Goal: Task Accomplishment & Management: Complete application form

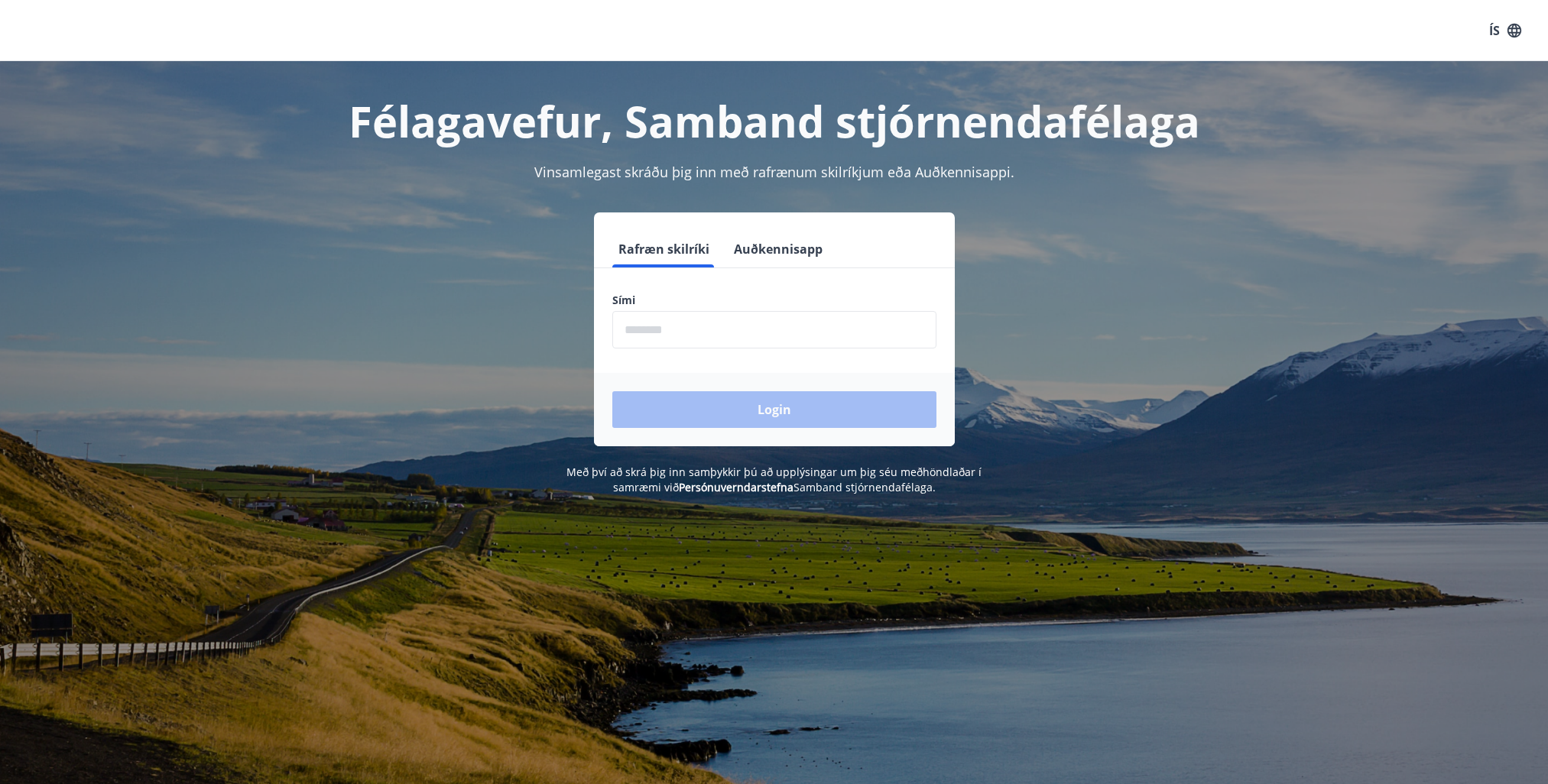
click at [656, 327] on input "phone" at bounding box center [774, 329] width 324 height 38
type input "********"
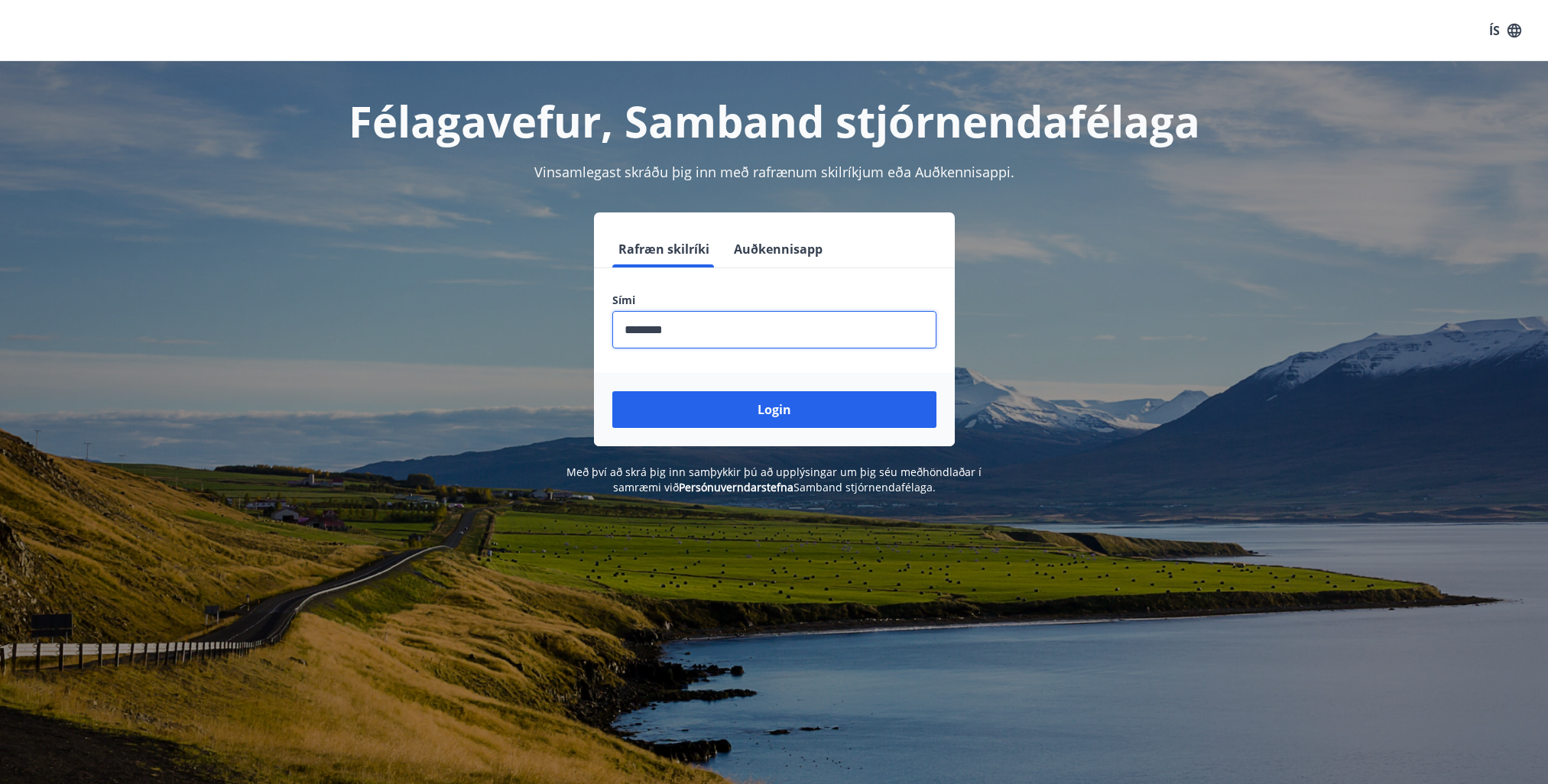
click at [791, 412] on button "Login" at bounding box center [774, 409] width 324 height 37
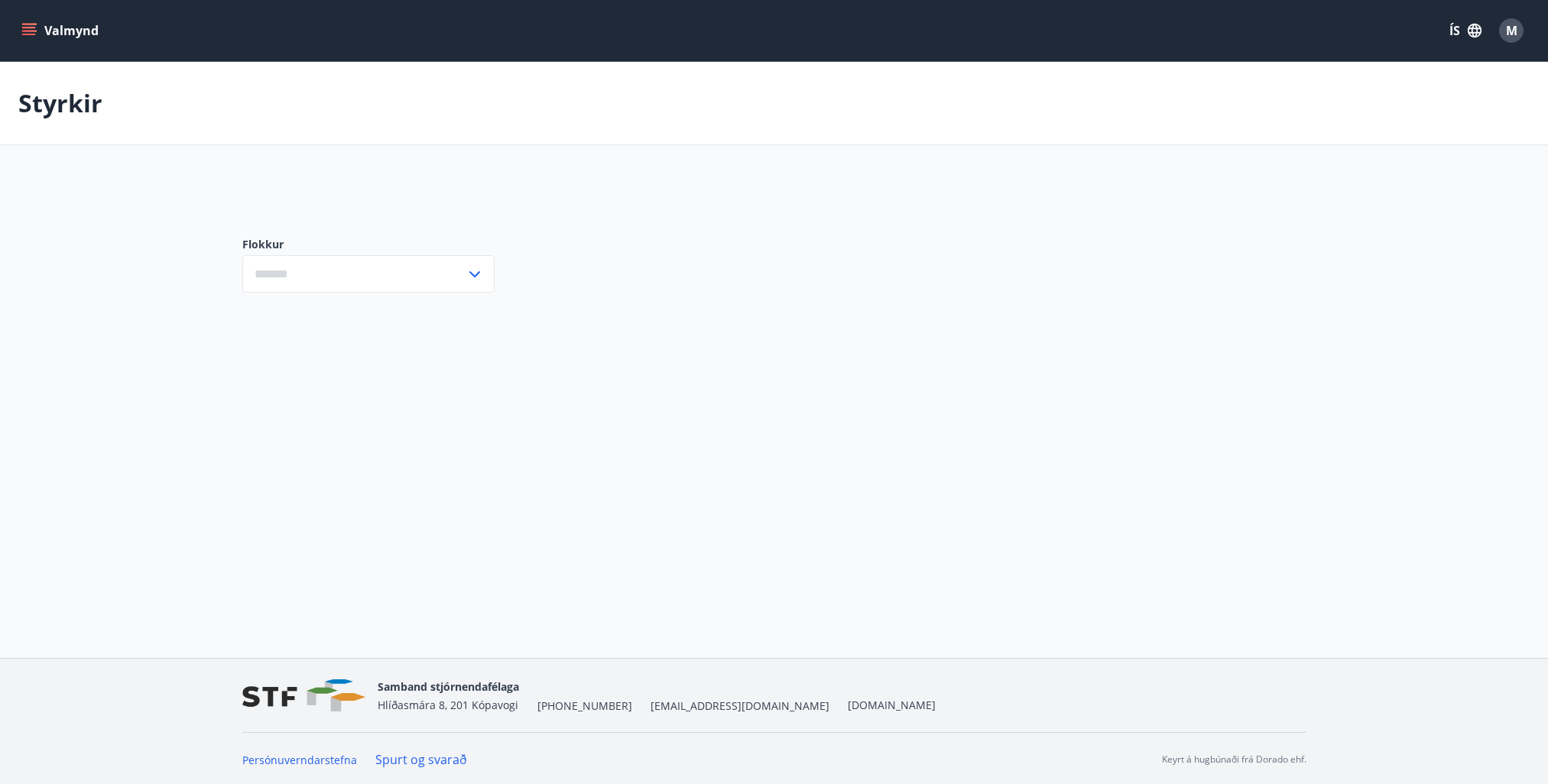
type input "***"
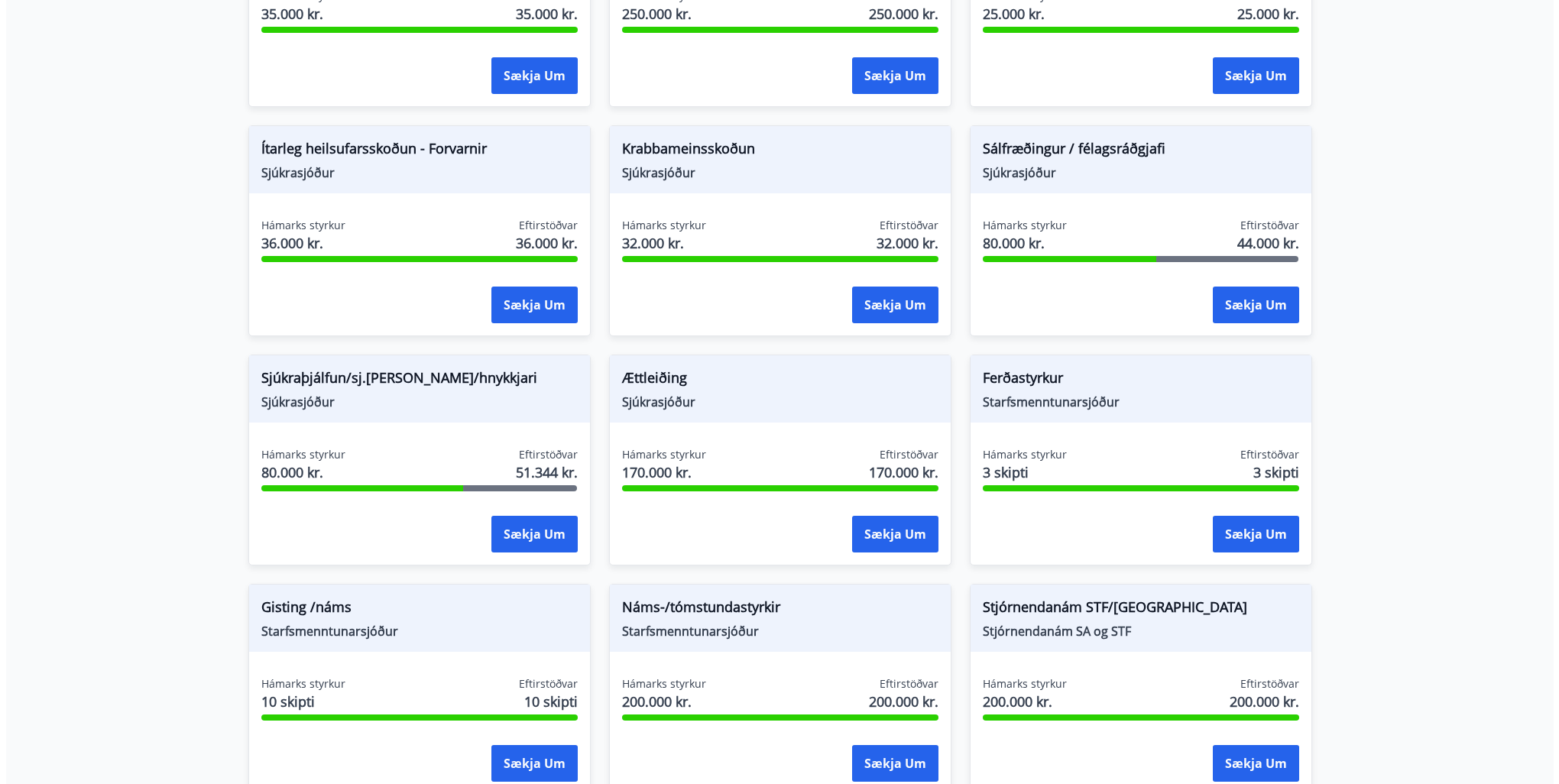
scroll to position [960, 0]
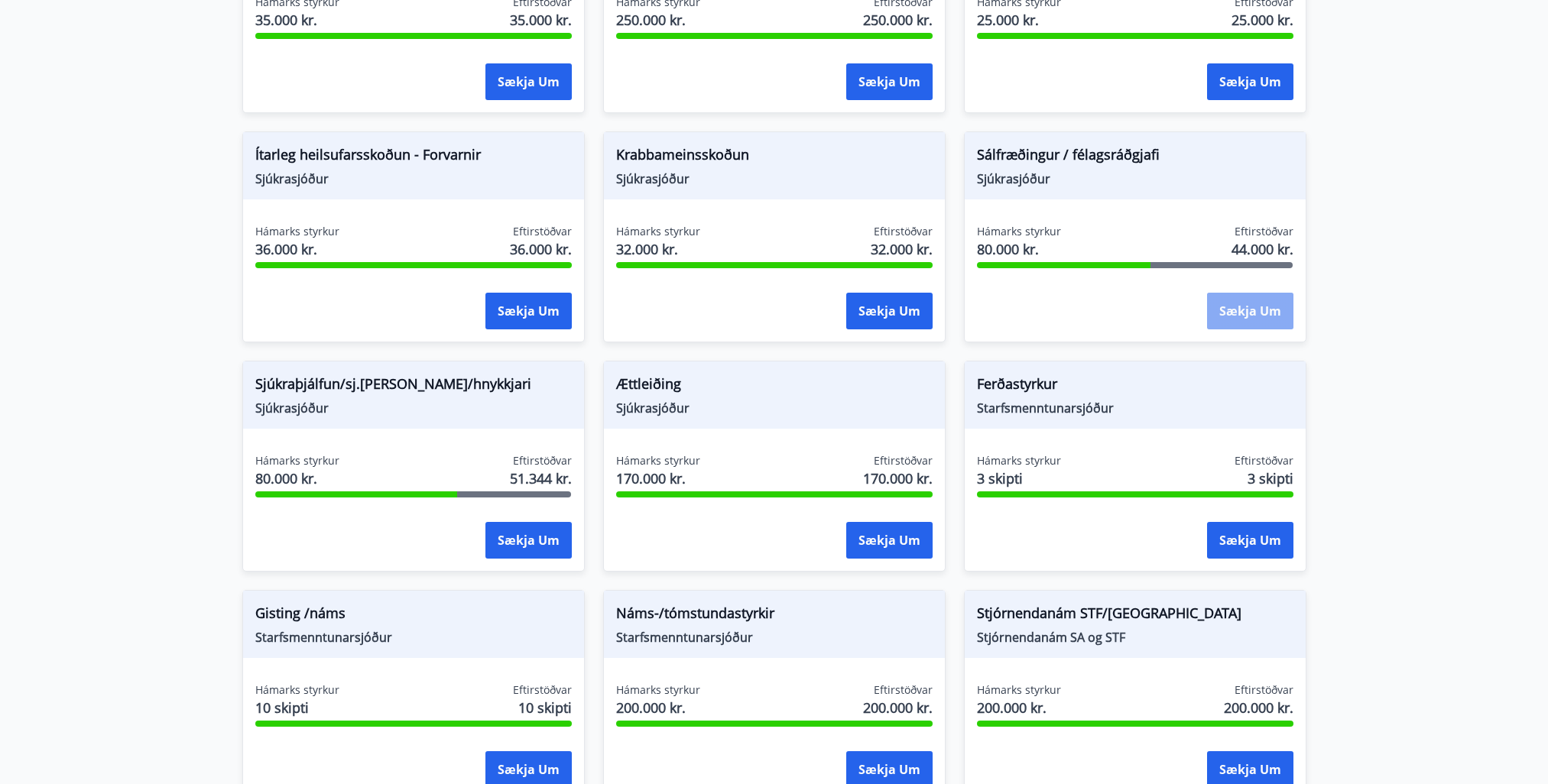
click at [1256, 310] on button "Sækja um" at bounding box center [1250, 311] width 86 height 37
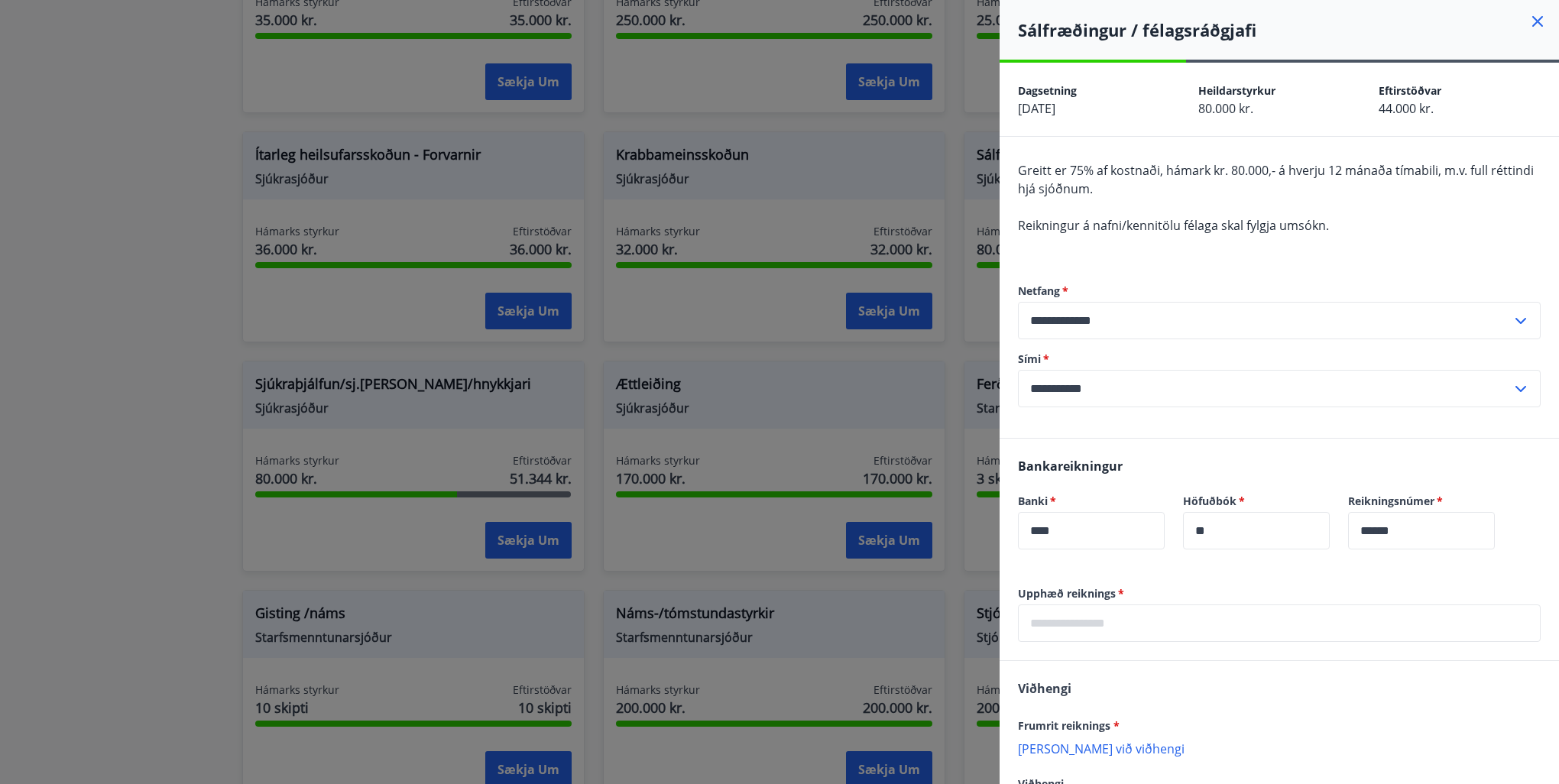
click at [1076, 745] on p "[PERSON_NAME] við viðhengi" at bounding box center [1279, 748] width 523 height 15
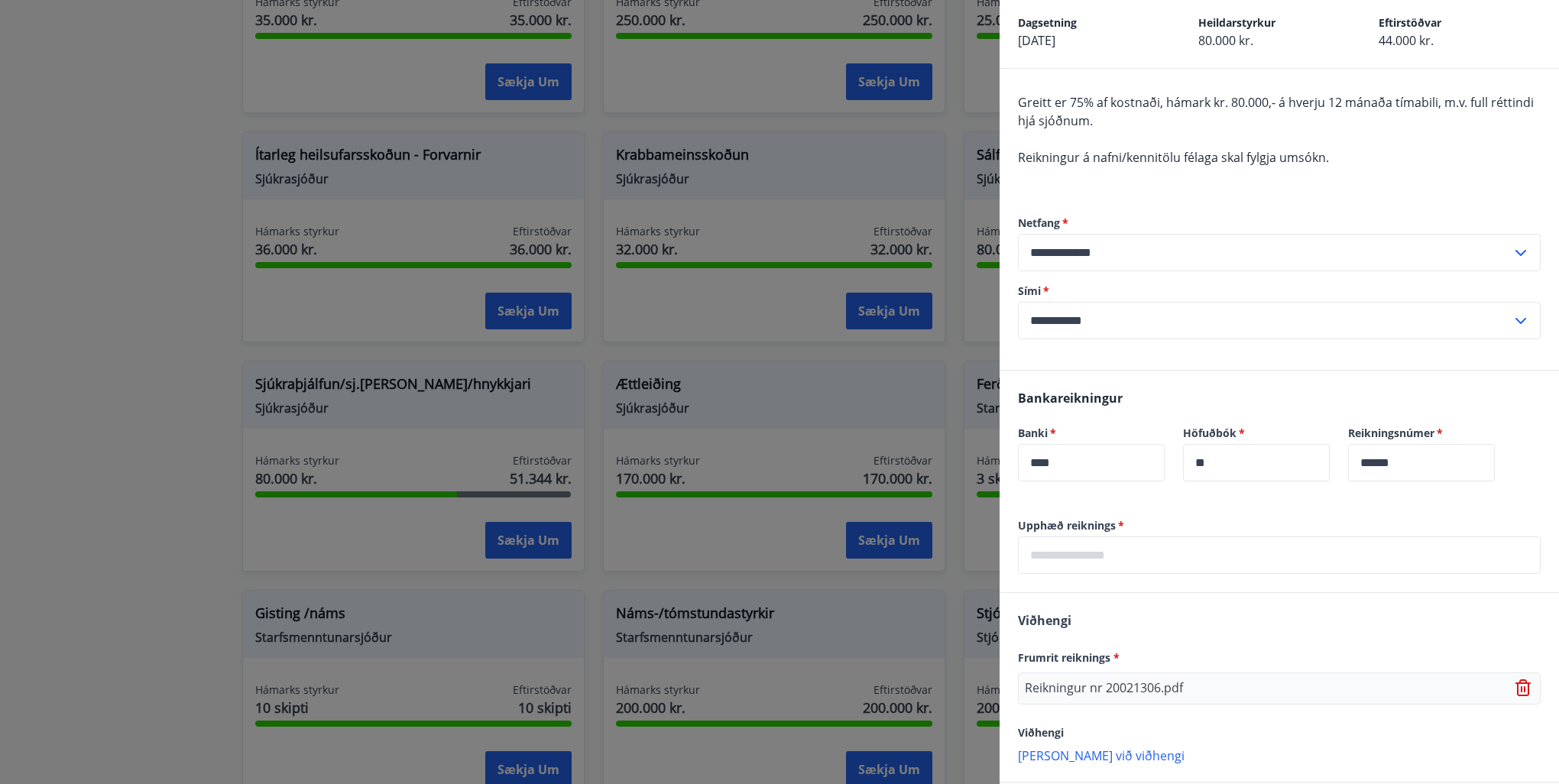
scroll to position [141, 0]
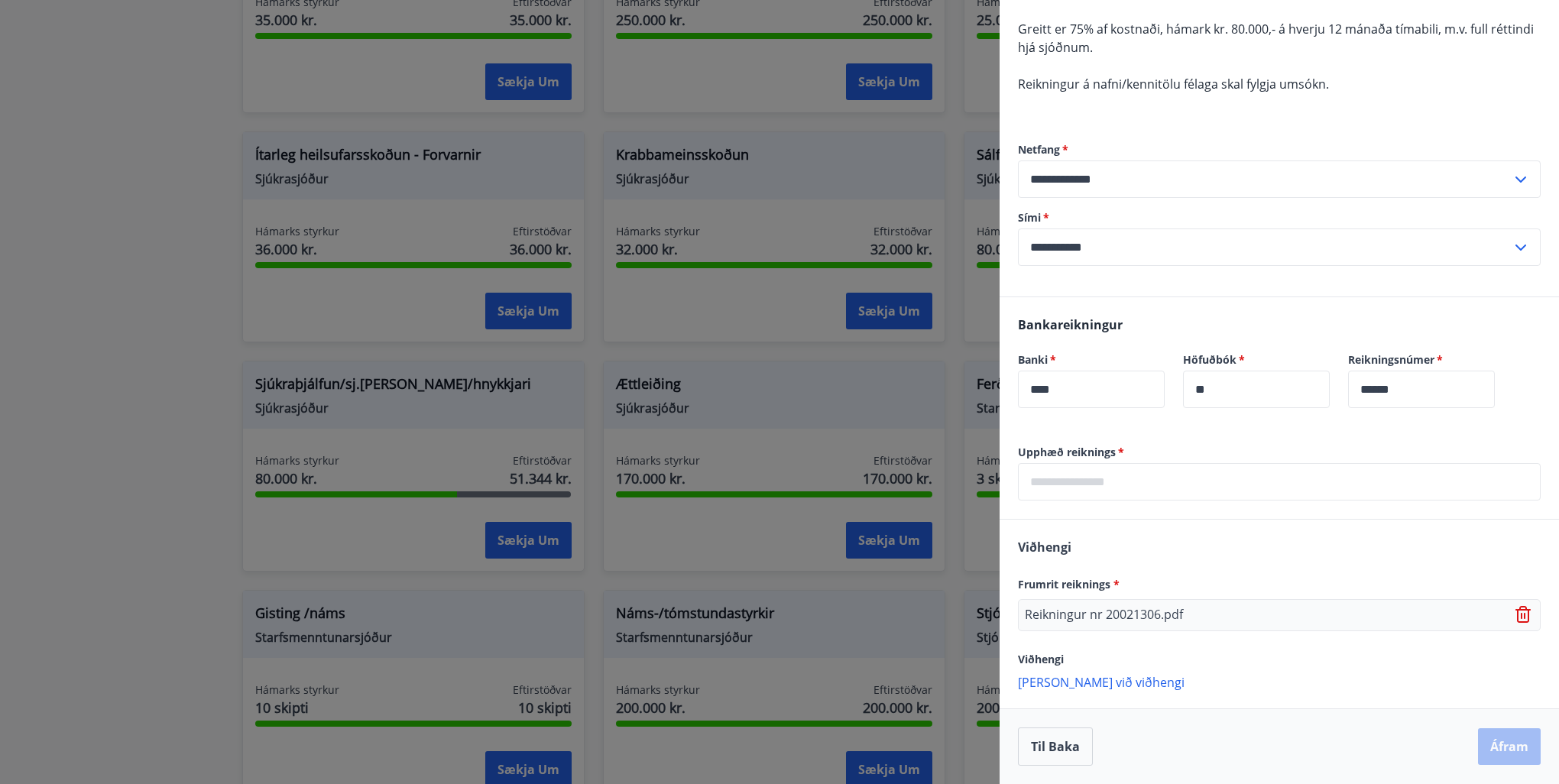
click at [1498, 742] on div "Til baka Áfram" at bounding box center [1279, 747] width 523 height 39
drag, startPoint x: 1061, startPoint y: 486, endPoint x: 1069, endPoint y: 482, distance: 8.9
click at [1061, 486] on input "text" at bounding box center [1279, 482] width 523 height 38
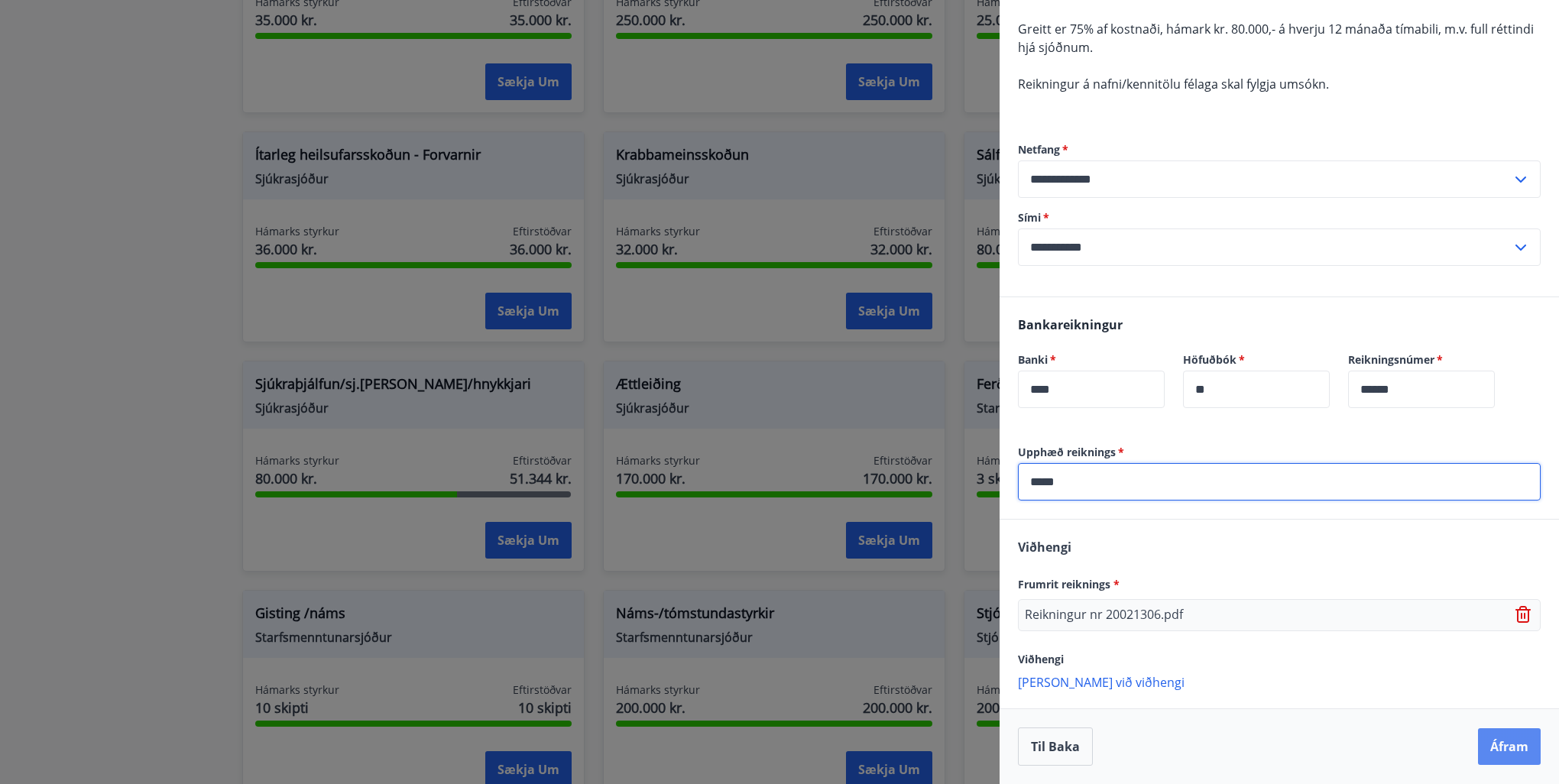
type input "*****"
click at [1487, 742] on button "Áfram" at bounding box center [1509, 746] width 62 height 37
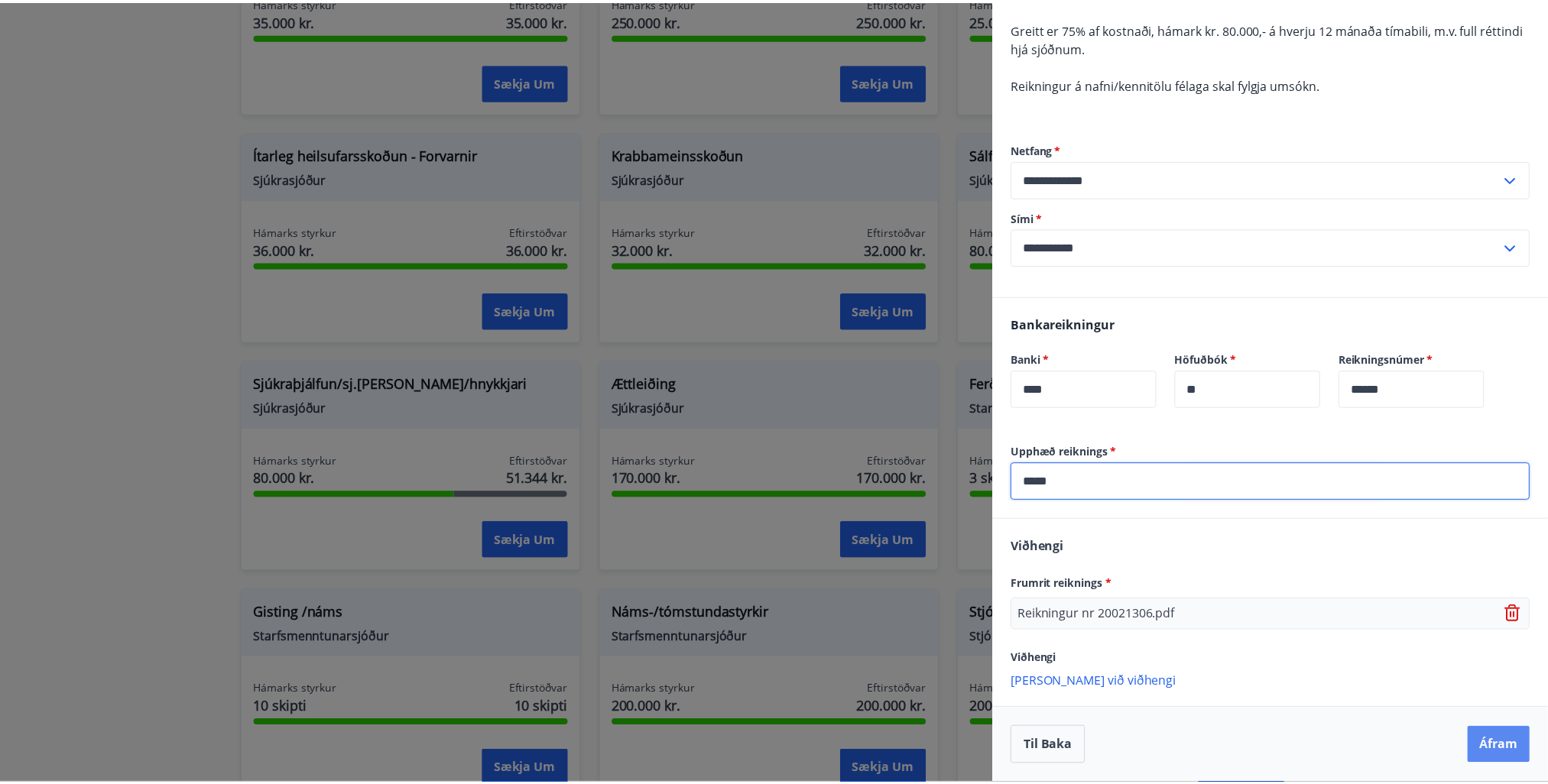
scroll to position [0, 0]
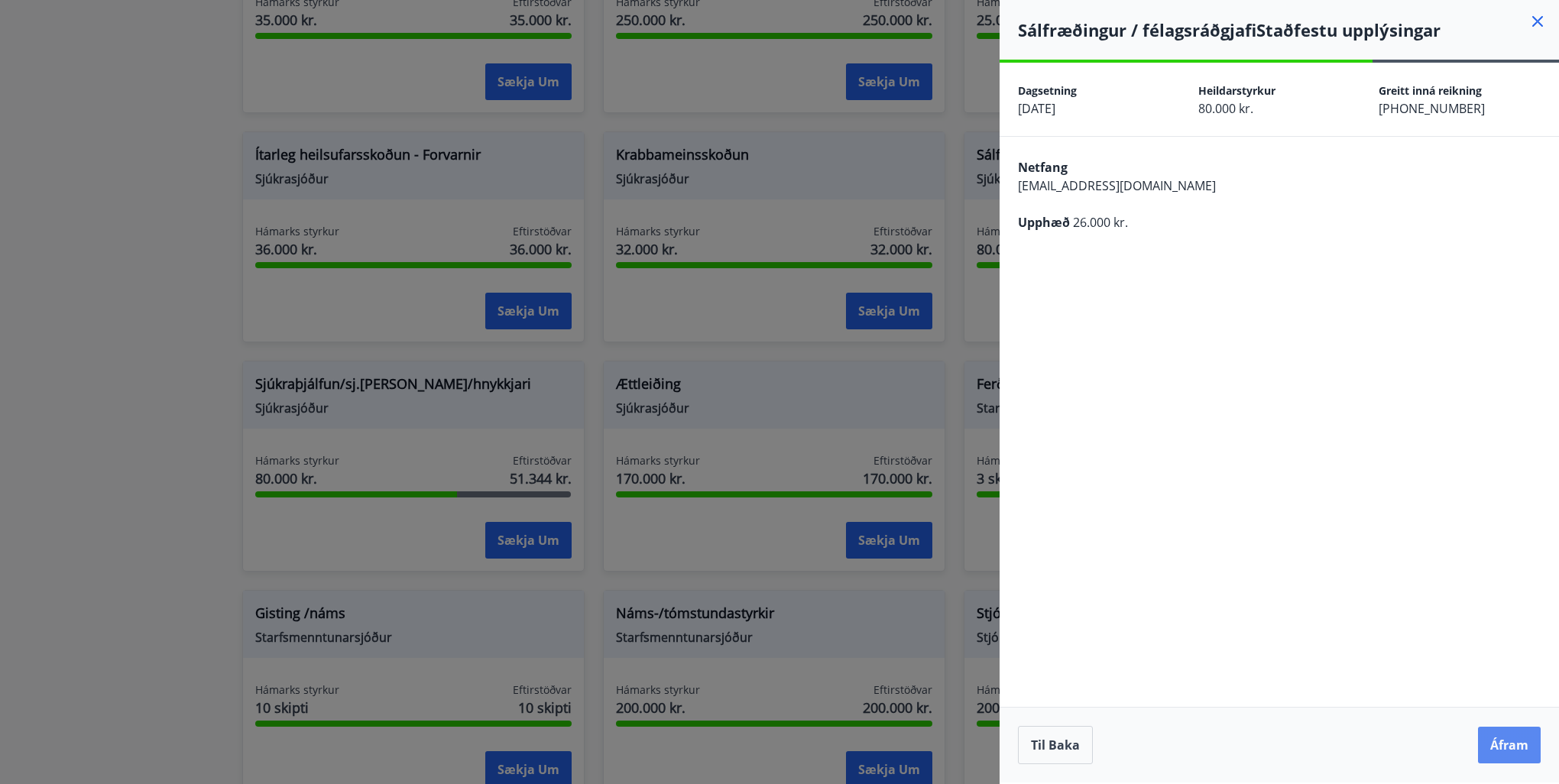
click at [1503, 738] on button "Áfram" at bounding box center [1509, 745] width 62 height 37
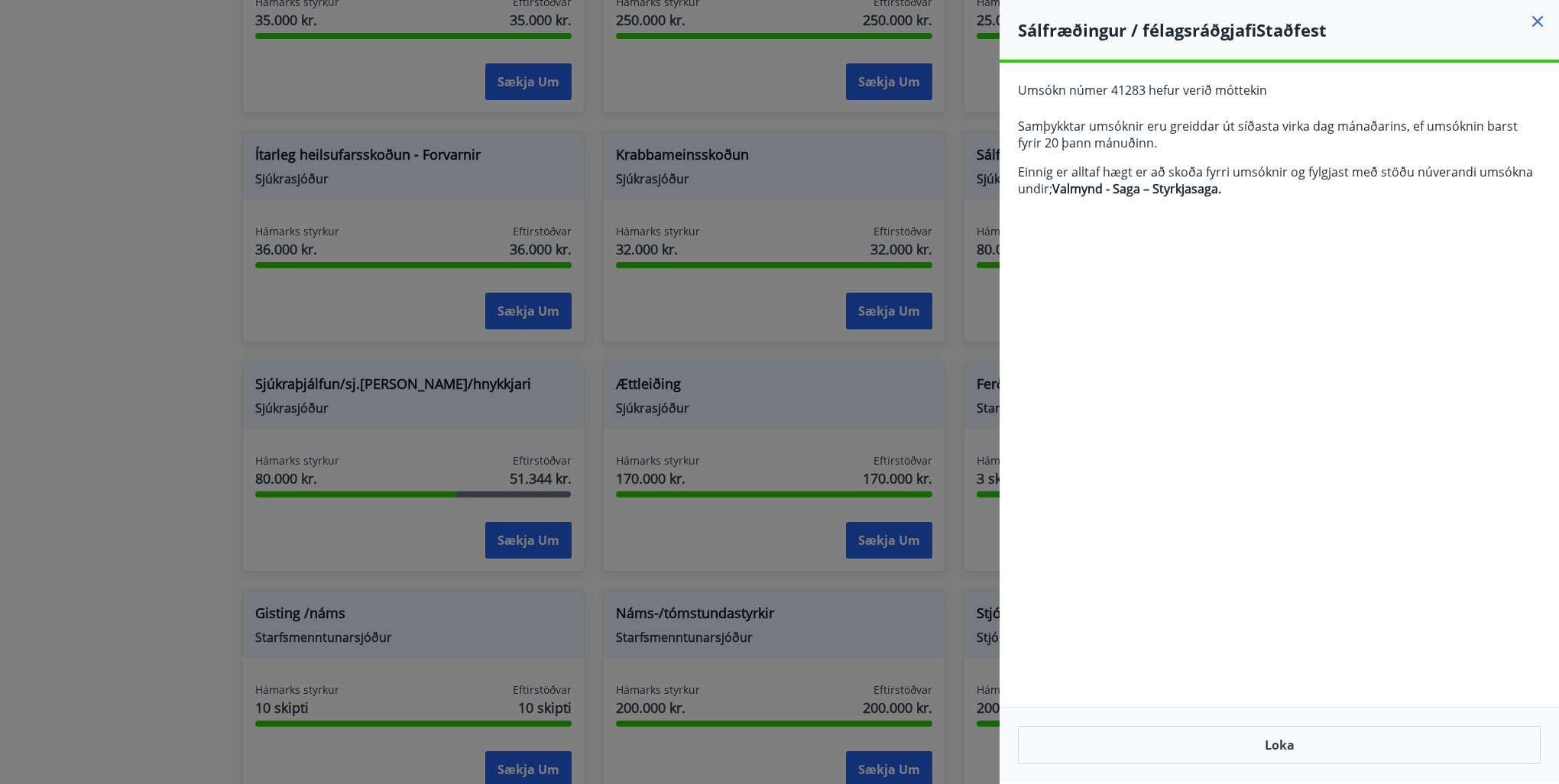
click at [1543, 20] on icon at bounding box center [1537, 22] width 19 height 19
